Goal: Task Accomplishment & Management: Use online tool/utility

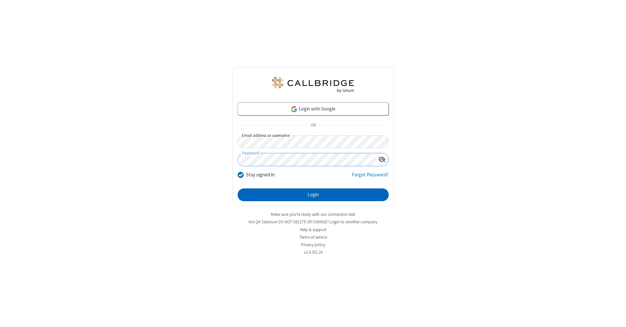
click at [313, 195] on button "Login" at bounding box center [313, 194] width 151 height 13
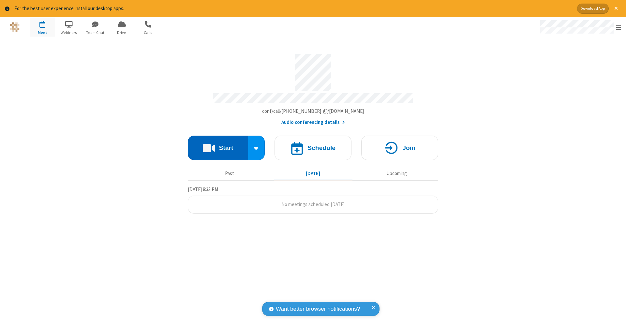
click at [218, 144] on button "Start" at bounding box center [218, 148] width 60 height 24
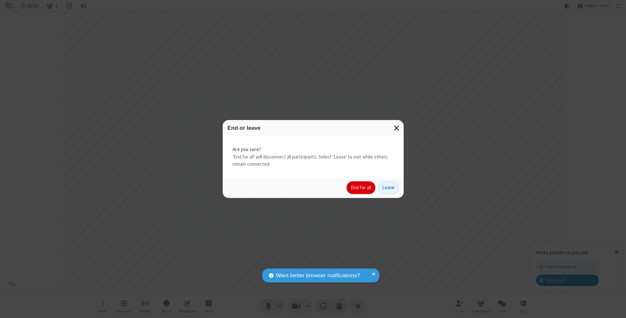
click at [361, 187] on button "End for all" at bounding box center [360, 187] width 29 height 13
